Goal: Information Seeking & Learning: Learn about a topic

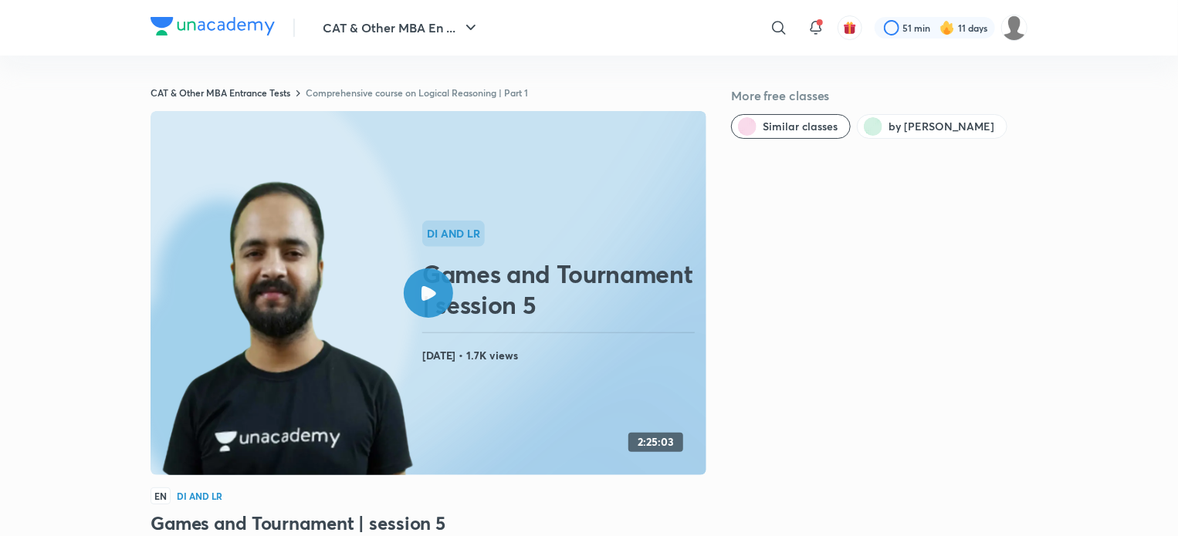
click at [358, 95] on link "Comprehensive course on Logical Reasoning | Part 1" at bounding box center [417, 92] width 222 height 12
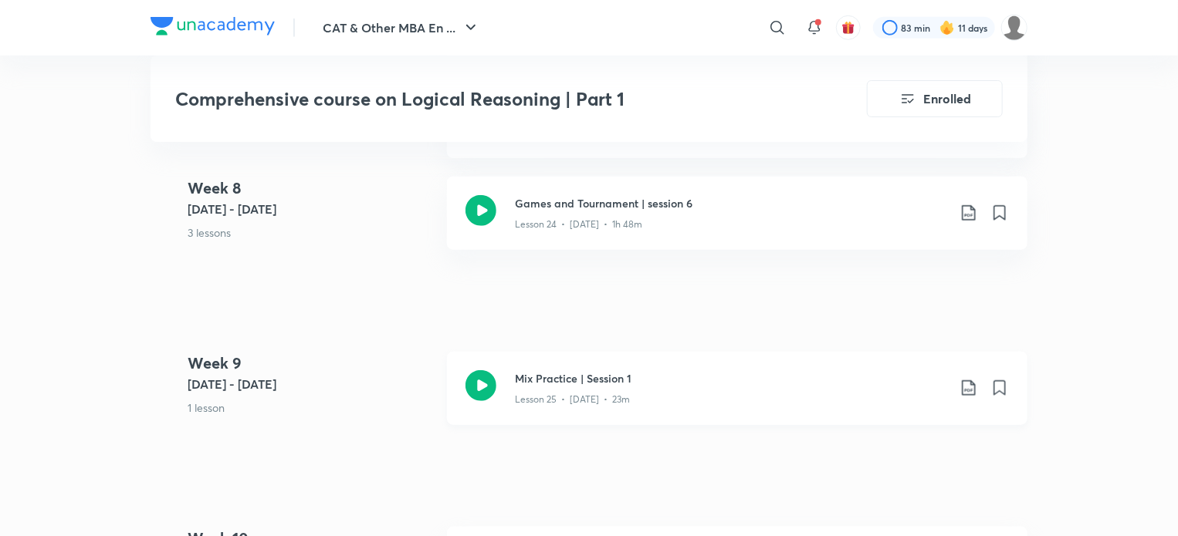
scroll to position [3601, 0]
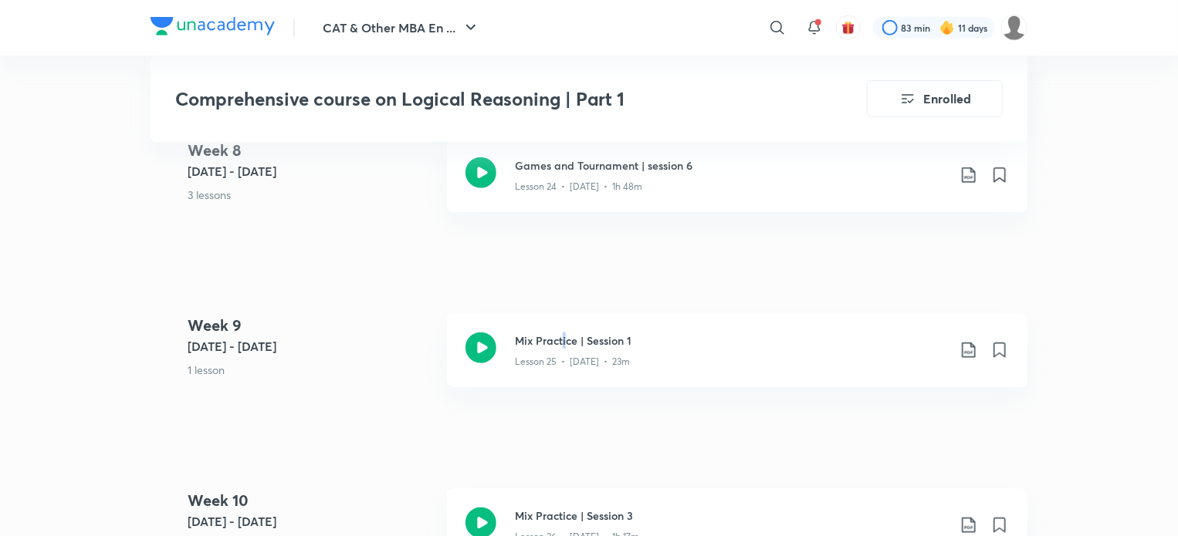
drag, startPoint x: 563, startPoint y: 271, endPoint x: 567, endPoint y: 306, distance: 34.9
click at [573, 182] on p "Lesson 24 • [DATE] • 1h 48m" at bounding box center [578, 187] width 127 height 14
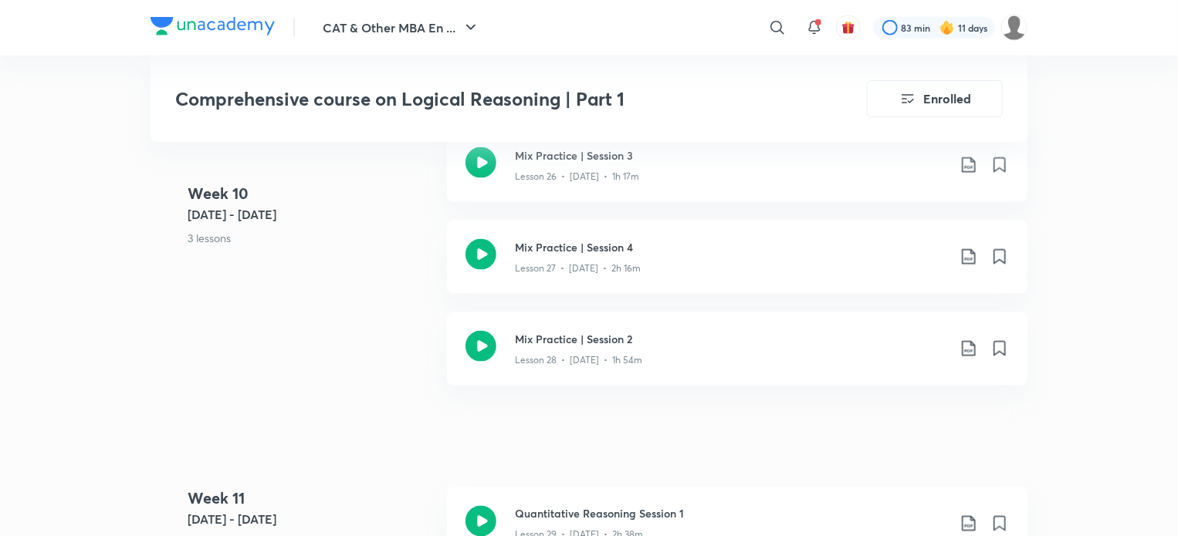
scroll to position [3601, 0]
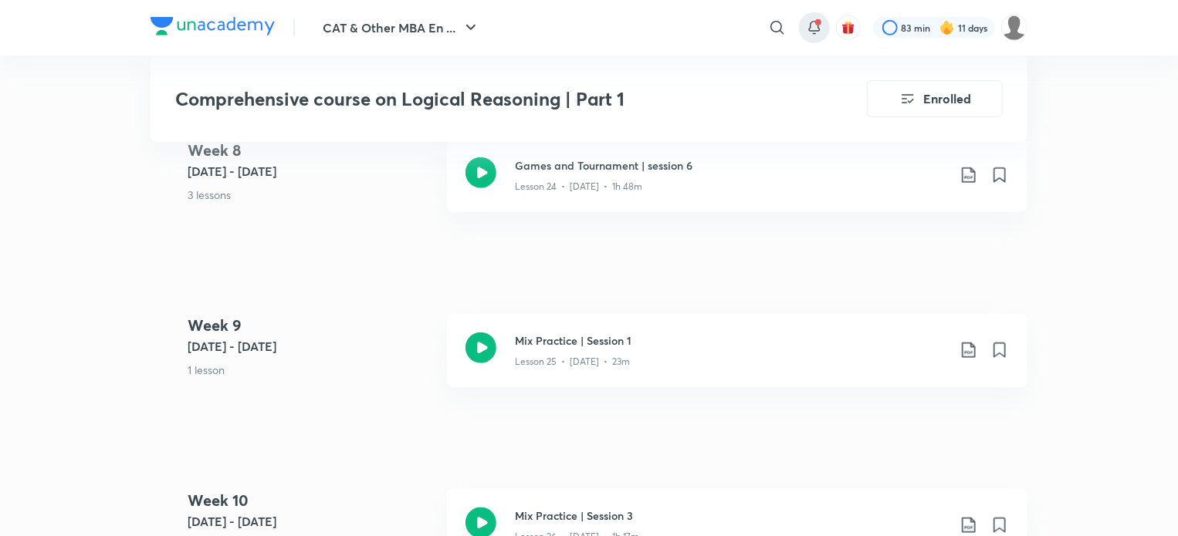
click at [807, 33] on icon at bounding box center [814, 28] width 19 height 19
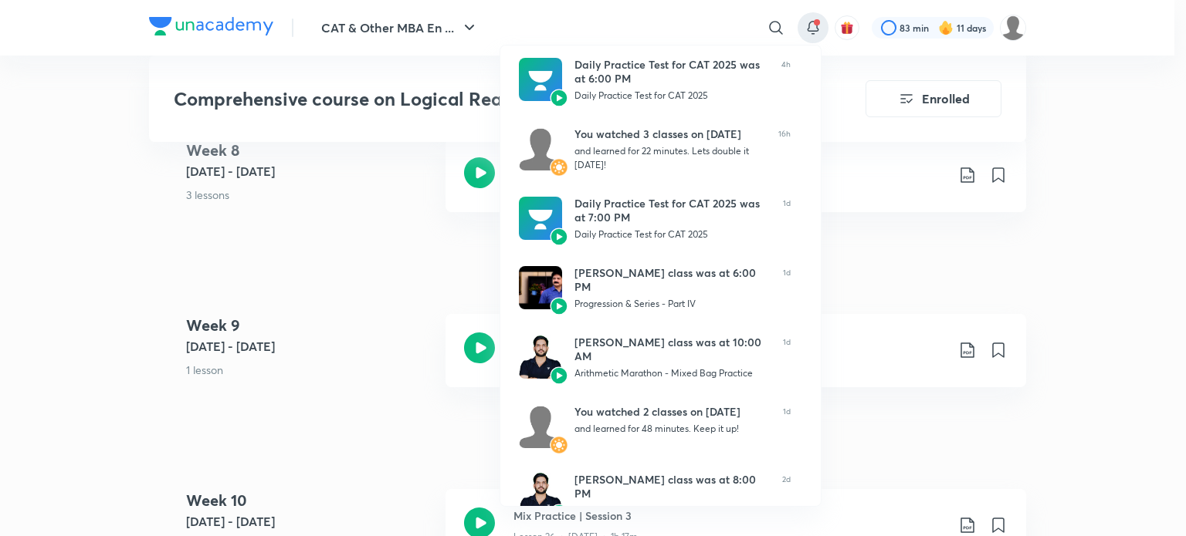
click at [19, 194] on div at bounding box center [593, 268] width 1186 height 536
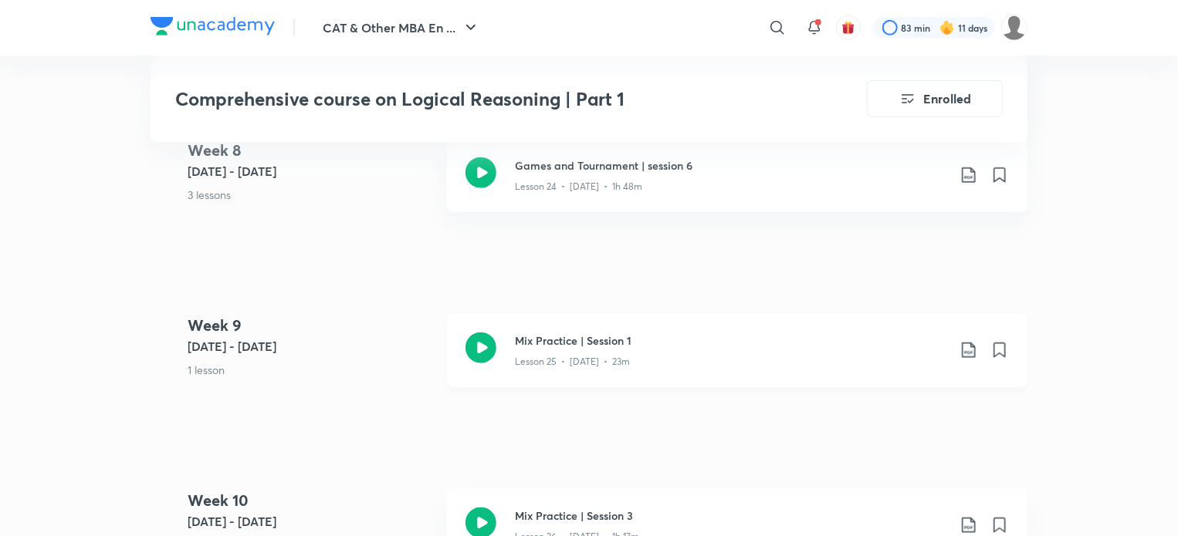
click at [577, 373] on div "Mix Practice | Session 1 Lesson 25 • [DATE] • 23m" at bounding box center [737, 350] width 580 height 73
